Goal: Information Seeking & Learning: Check status

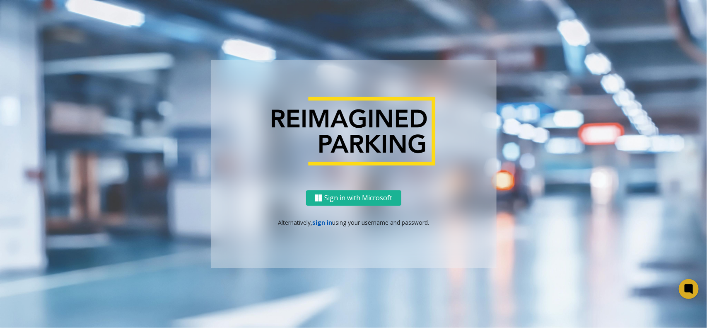
click at [322, 223] on link "sign in" at bounding box center [322, 222] width 20 height 8
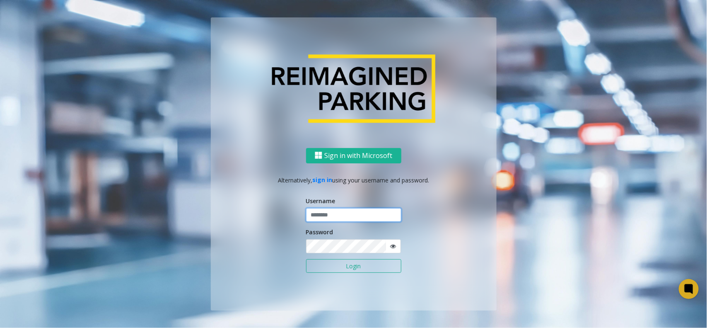
click at [330, 215] on input "text" at bounding box center [353, 215] width 95 height 14
type input "*********"
click at [306, 259] on button "Login" at bounding box center [353, 266] width 95 height 14
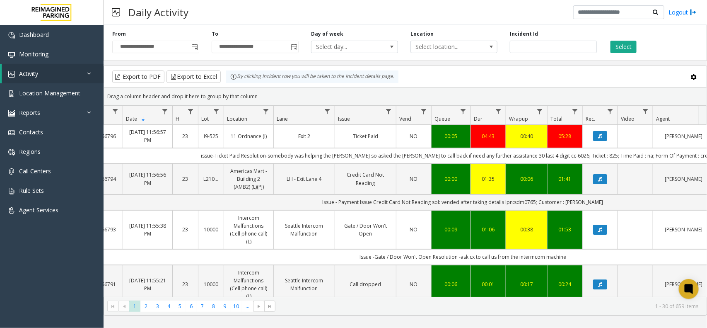
scroll to position [0, 62]
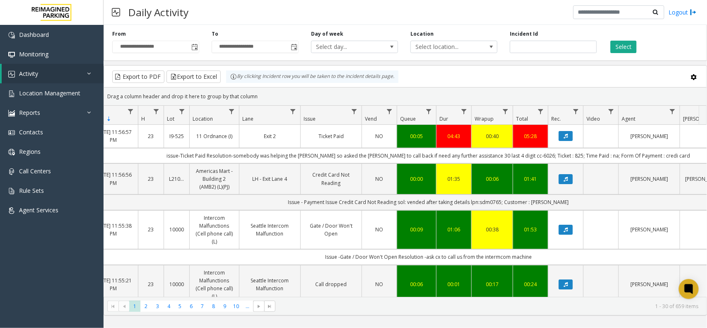
click at [618, 39] on div "Select" at bounding box center [652, 41] width 99 height 23
click at [614, 47] on button "Select" at bounding box center [624, 47] width 26 height 12
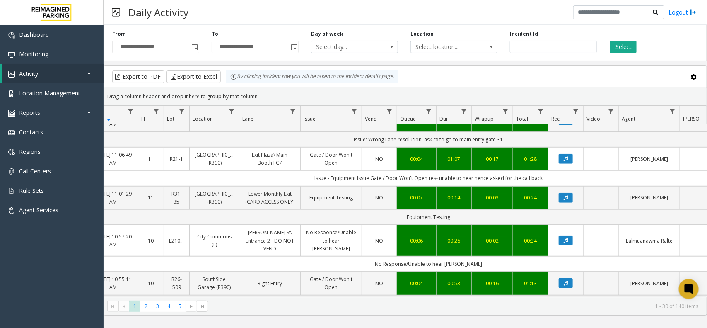
scroll to position [0, 62]
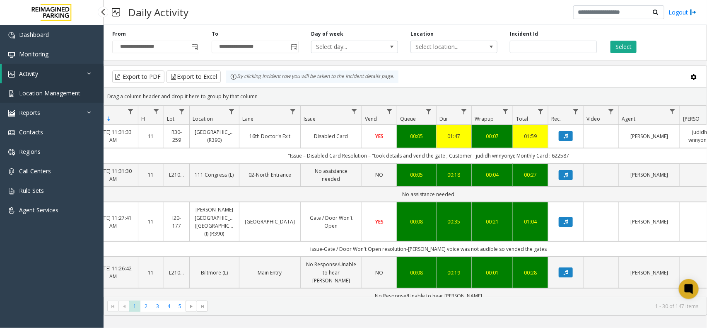
click at [67, 90] on span "Location Management" at bounding box center [49, 93] width 61 height 8
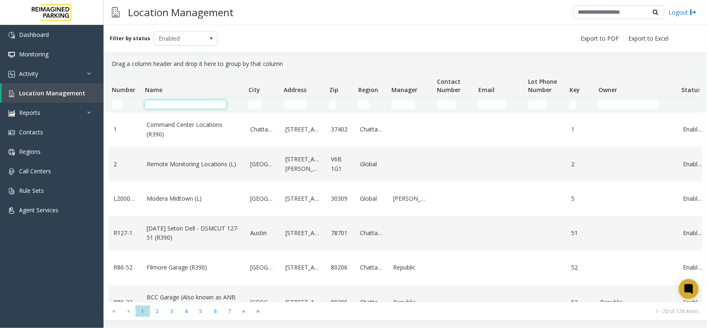
click at [179, 106] on input "Name Filter" at bounding box center [185, 104] width 81 height 8
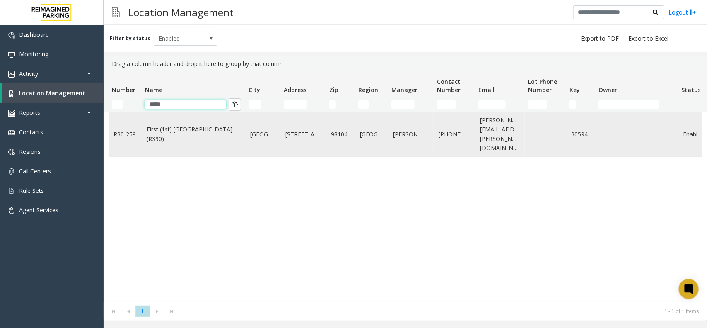
type input "*****"
click at [201, 125] on link "First (1st) Hill Medical Pavilion (R390)" at bounding box center [194, 134] width 94 height 19
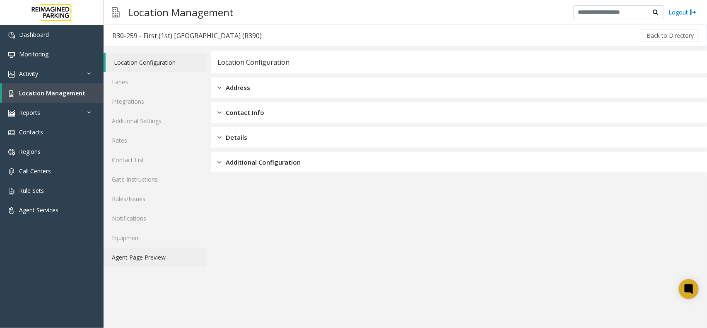
click at [159, 251] on link "Agent Page Preview" at bounding box center [155, 256] width 103 height 19
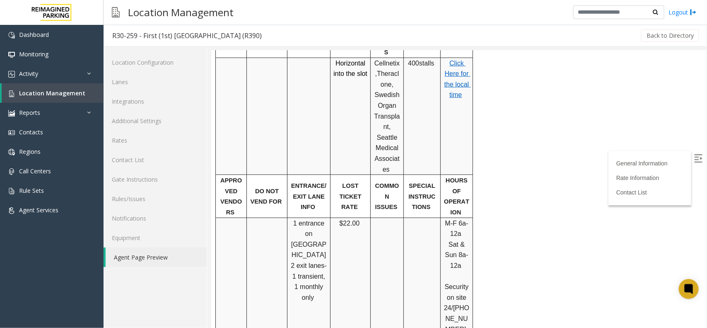
scroll to position [414, 0]
click at [146, 137] on link "Rates" at bounding box center [155, 140] width 103 height 19
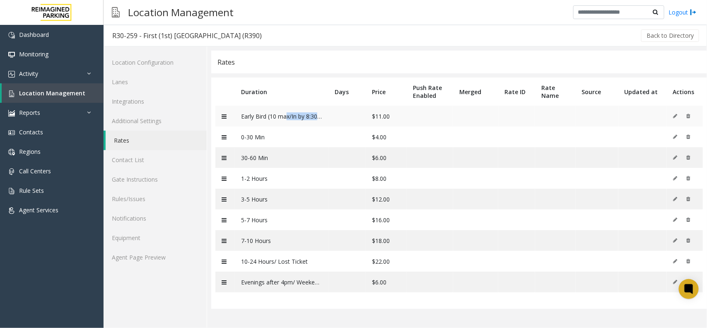
drag, startPoint x: 332, startPoint y: 117, endPoint x: 284, endPoint y: 120, distance: 47.4
click at [284, 120] on tr "Early Bird (10 max/In by 8:30a) $11.00" at bounding box center [459, 116] width 488 height 21
click at [284, 120] on td "Early Bird (10 max/In by 8:30a)" at bounding box center [282, 116] width 94 height 21
drag, startPoint x: 313, startPoint y: 116, endPoint x: 281, endPoint y: 116, distance: 32.7
click at [281, 116] on td "Early Bird (10 max/In by 8:30a)" at bounding box center [282, 116] width 94 height 21
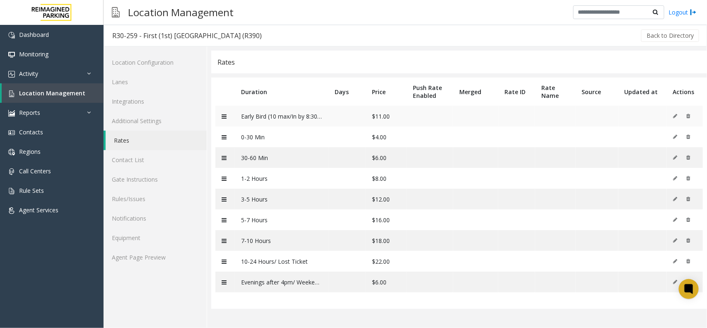
click at [270, 116] on td "Early Bird (10 max/In by 8:30a)" at bounding box center [282, 116] width 94 height 21
click at [157, 260] on link "Agent Page Preview" at bounding box center [155, 256] width 103 height 19
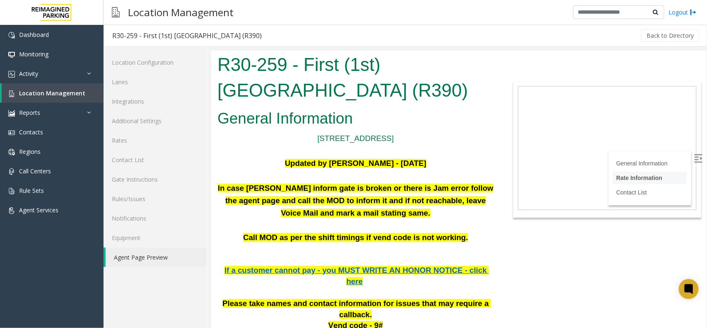
click at [640, 174] on link "Rate Information" at bounding box center [639, 177] width 46 height 7
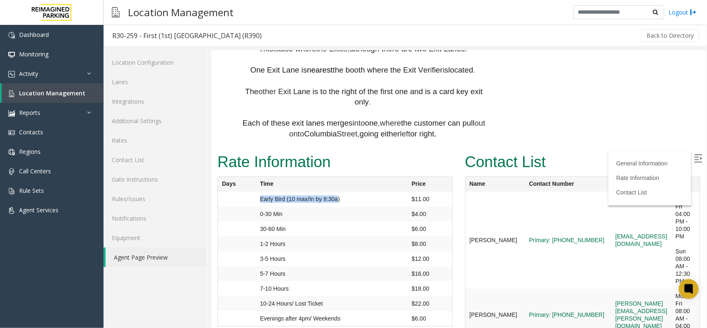
drag, startPoint x: 259, startPoint y: 96, endPoint x: 336, endPoint y: 100, distance: 76.8
click at [336, 191] on td "Early Bird (10 max/In by 8:30a)" at bounding box center [332, 198] width 152 height 15
click at [337, 191] on td "Early Bird (10 max/In by 8:30a)" at bounding box center [332, 198] width 152 height 15
drag, startPoint x: 427, startPoint y: 111, endPoint x: 397, endPoint y: 113, distance: 30.3
click at [397, 206] on tr "0-30 Min $4.00" at bounding box center [335, 213] width 235 height 15
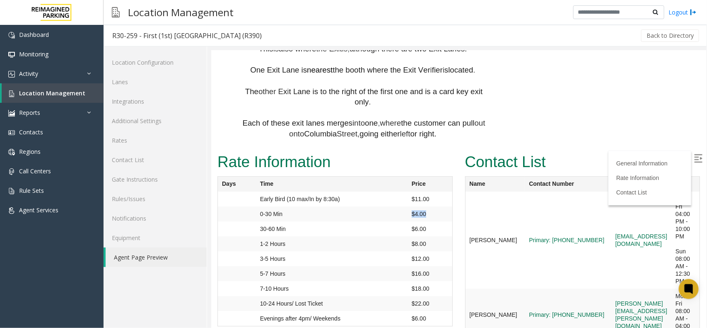
click at [397, 206] on td "0-30 Min" at bounding box center [332, 213] width 152 height 15
click at [77, 64] on link "Activity" at bounding box center [52, 73] width 104 height 19
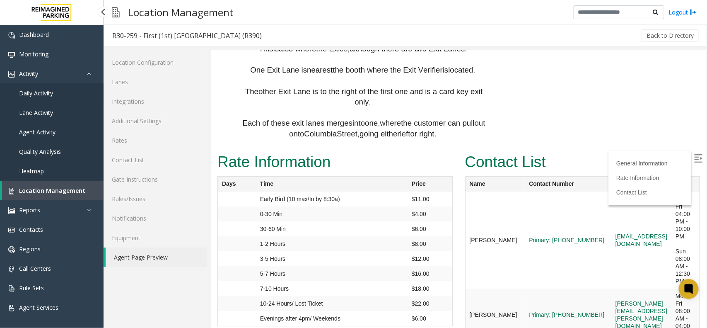
click at [50, 98] on link "Daily Activity" at bounding box center [52, 92] width 104 height 19
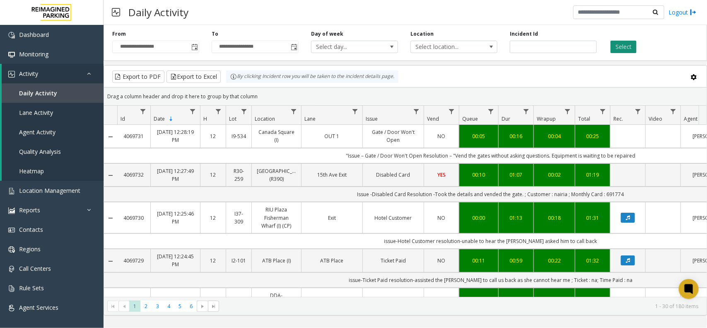
click at [632, 44] on button "Select" at bounding box center [624, 47] width 26 height 12
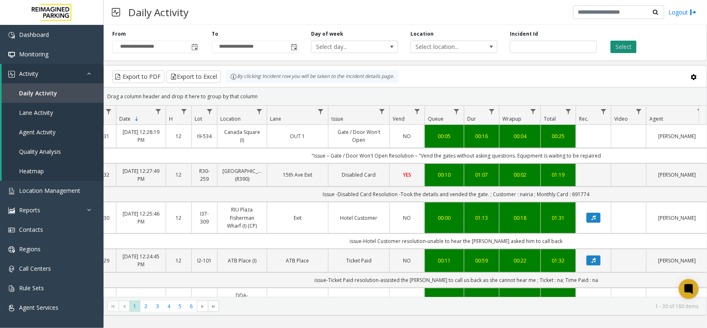
click at [618, 48] on button "Select" at bounding box center [624, 47] width 26 height 12
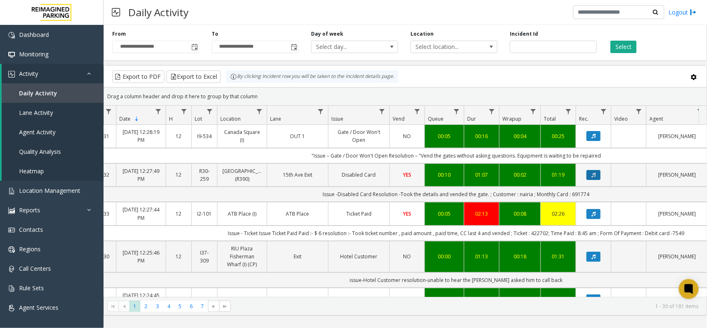
click at [595, 177] on icon "Data table" at bounding box center [594, 174] width 4 height 5
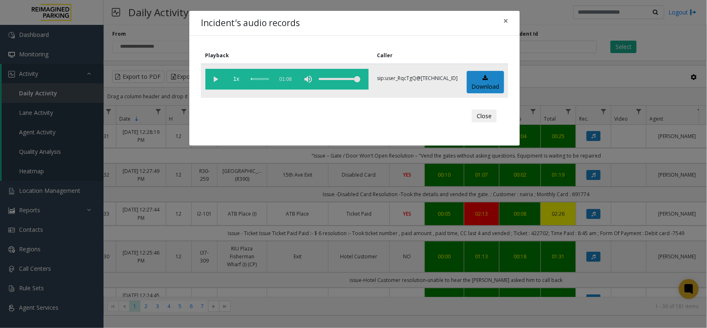
click at [218, 78] on vg-play-pause at bounding box center [216, 79] width 21 height 21
click at [236, 82] on span "1x" at bounding box center [236, 79] width 21 height 21
click at [236, 82] on span "1.5x" at bounding box center [236, 79] width 21 height 21
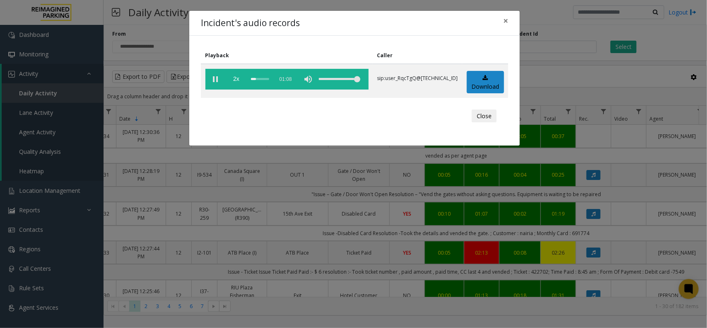
drag, startPoint x: 254, startPoint y: 117, endPoint x: 252, endPoint y: 110, distance: 7.3
click at [254, 117] on div "Close" at bounding box center [355, 116] width 296 height 25
click at [235, 79] on span "2x" at bounding box center [236, 79] width 21 height 21
click at [237, 79] on span "0.5x" at bounding box center [236, 79] width 21 height 21
click at [237, 79] on span "1x" at bounding box center [236, 79] width 21 height 21
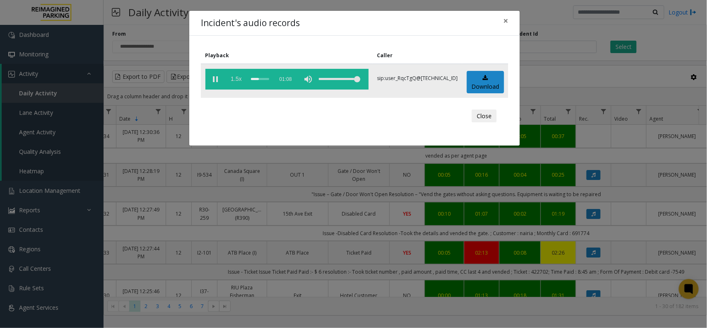
click at [237, 79] on span "1.5x" at bounding box center [236, 79] width 21 height 21
click at [237, 79] on span "2x" at bounding box center [236, 79] width 21 height 21
click at [236, 80] on span "0.5x" at bounding box center [236, 79] width 21 height 21
click at [216, 81] on vg-play-pause at bounding box center [216, 79] width 21 height 21
click at [215, 81] on vg-play-pause at bounding box center [216, 79] width 21 height 21
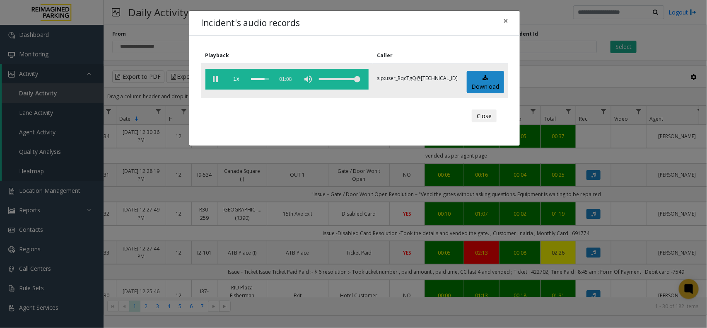
click at [214, 77] on vg-play-pause at bounding box center [216, 79] width 21 height 21
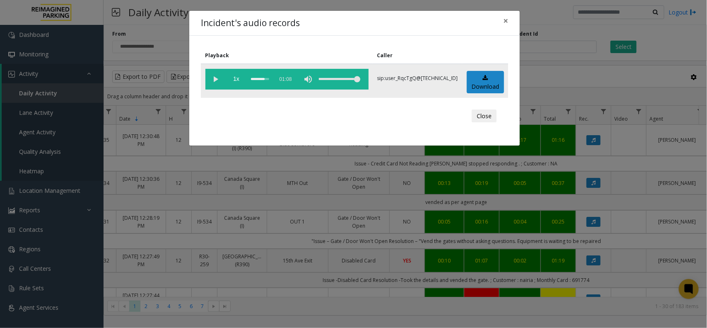
click at [264, 79] on div "scrub bar" at bounding box center [260, 79] width 18 height 21
click at [266, 77] on div "scrub bar" at bounding box center [260, 79] width 18 height 21
click at [264, 77] on div "scrub bar" at bounding box center [260, 79] width 18 height 21
click at [215, 79] on vg-play-pause at bounding box center [216, 79] width 21 height 21
click at [267, 79] on div "scrub bar" at bounding box center [260, 79] width 18 height 21
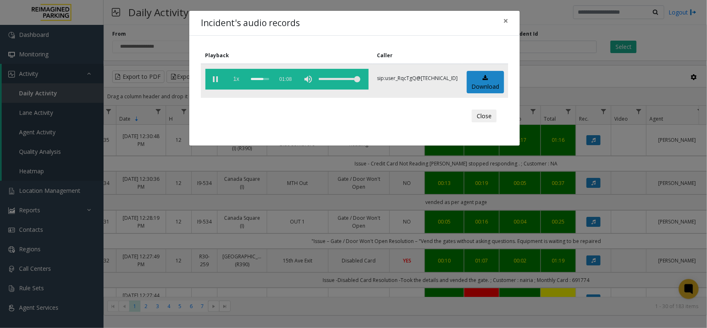
click at [241, 79] on span "1x" at bounding box center [236, 79] width 21 height 21
click at [238, 79] on span "1.5x" at bounding box center [236, 79] width 21 height 21
click at [237, 79] on span "2x" at bounding box center [236, 79] width 21 height 21
click at [507, 21] on span "×" at bounding box center [506, 21] width 5 height 12
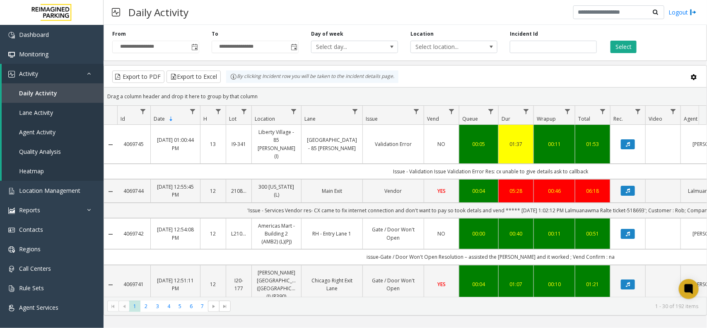
scroll to position [0, 34]
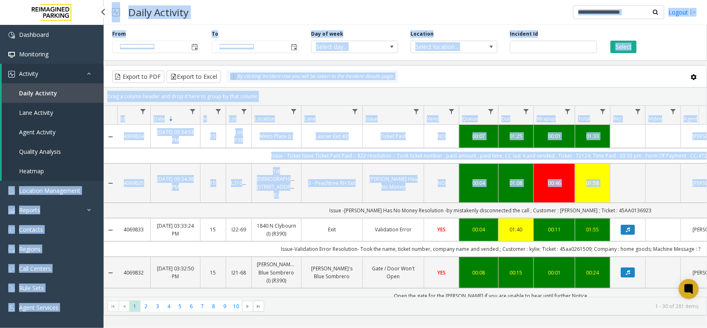
drag, startPoint x: 167, startPoint y: 196, endPoint x: 91, endPoint y: 179, distance: 77.6
click at [91, 179] on app-root "**********" at bounding box center [353, 164] width 707 height 328
click at [142, 193] on td "4069835" at bounding box center [133, 182] width 33 height 39
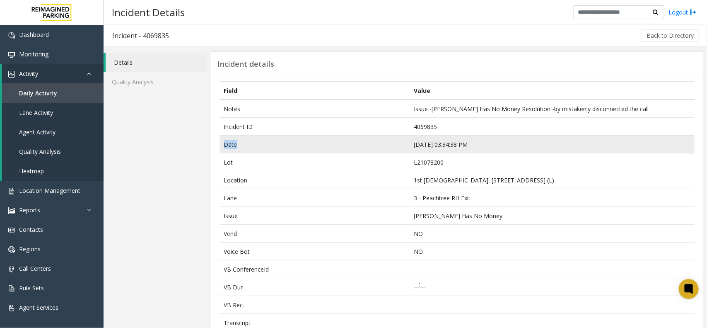
drag, startPoint x: 458, startPoint y: 131, endPoint x: 368, endPoint y: 137, distance: 90.6
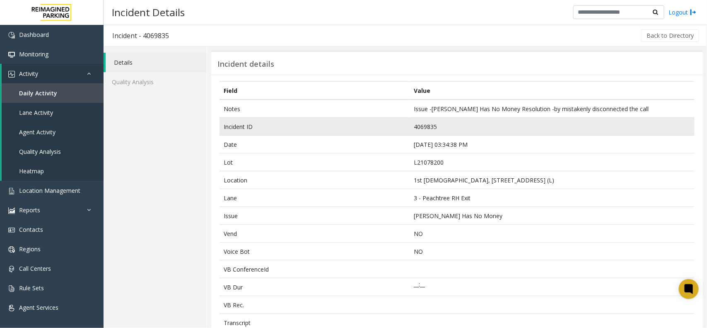
click at [419, 126] on td "4069835" at bounding box center [552, 127] width 285 height 18
copy td "4069835"
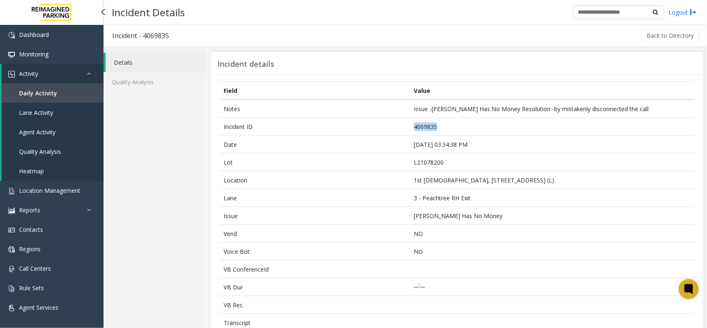
click at [76, 94] on link "Daily Activity" at bounding box center [53, 92] width 102 height 19
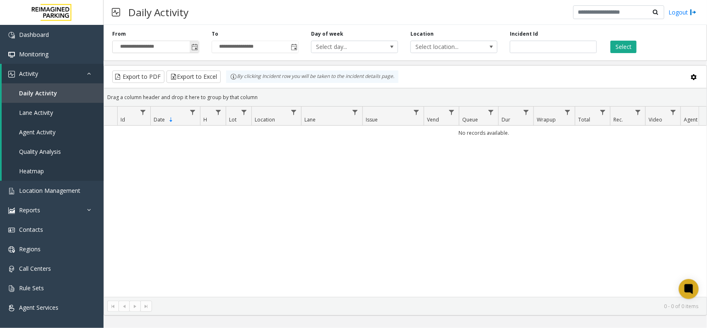
click at [194, 45] on span "Toggle popup" at bounding box center [194, 47] width 7 height 7
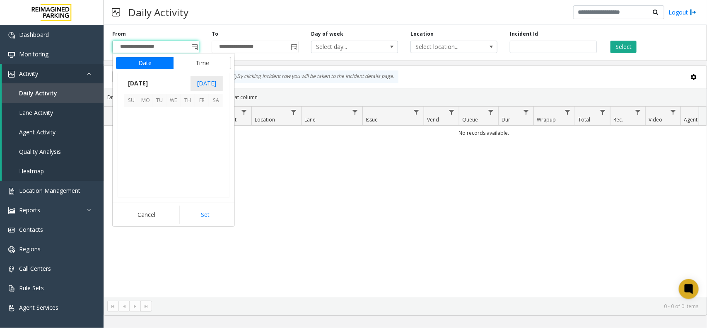
scroll to position [148666, 0]
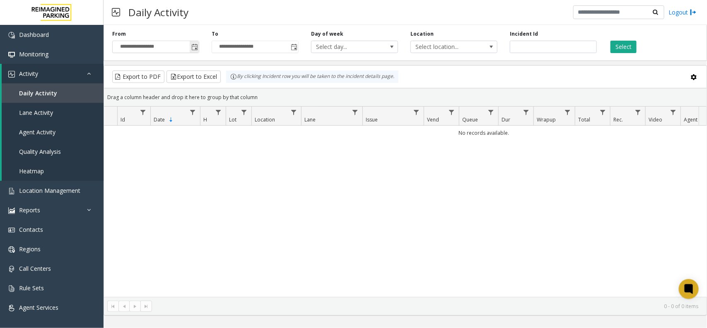
click at [193, 48] on span "Toggle popup" at bounding box center [194, 47] width 7 height 7
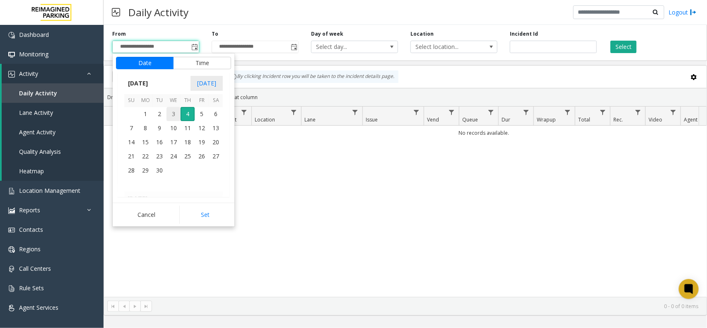
drag, startPoint x: 177, startPoint y: 113, endPoint x: 178, endPoint y: 117, distance: 4.3
click at [177, 113] on span "3" at bounding box center [174, 114] width 14 height 14
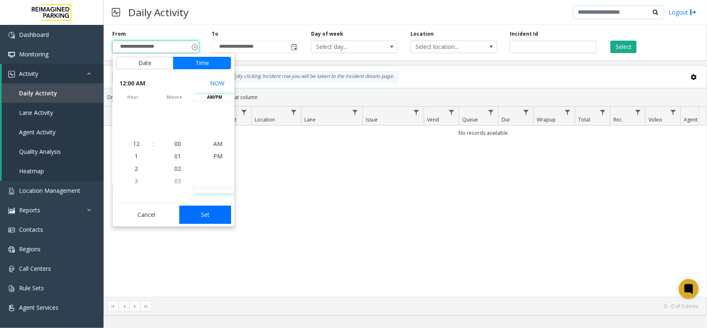
click at [216, 214] on button "Set" at bounding box center [205, 215] width 52 height 18
type input "**********"
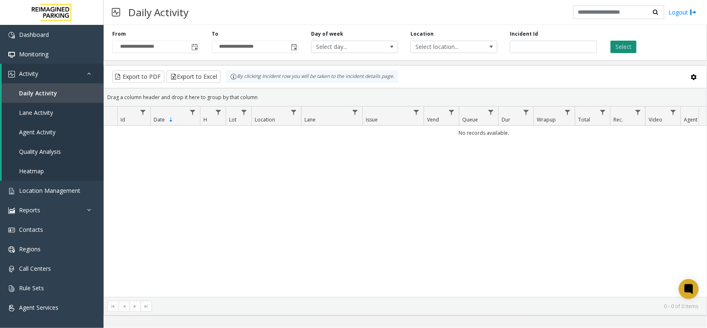
click at [620, 47] on button "Select" at bounding box center [624, 47] width 26 height 12
